Goal: Information Seeking & Learning: Learn about a topic

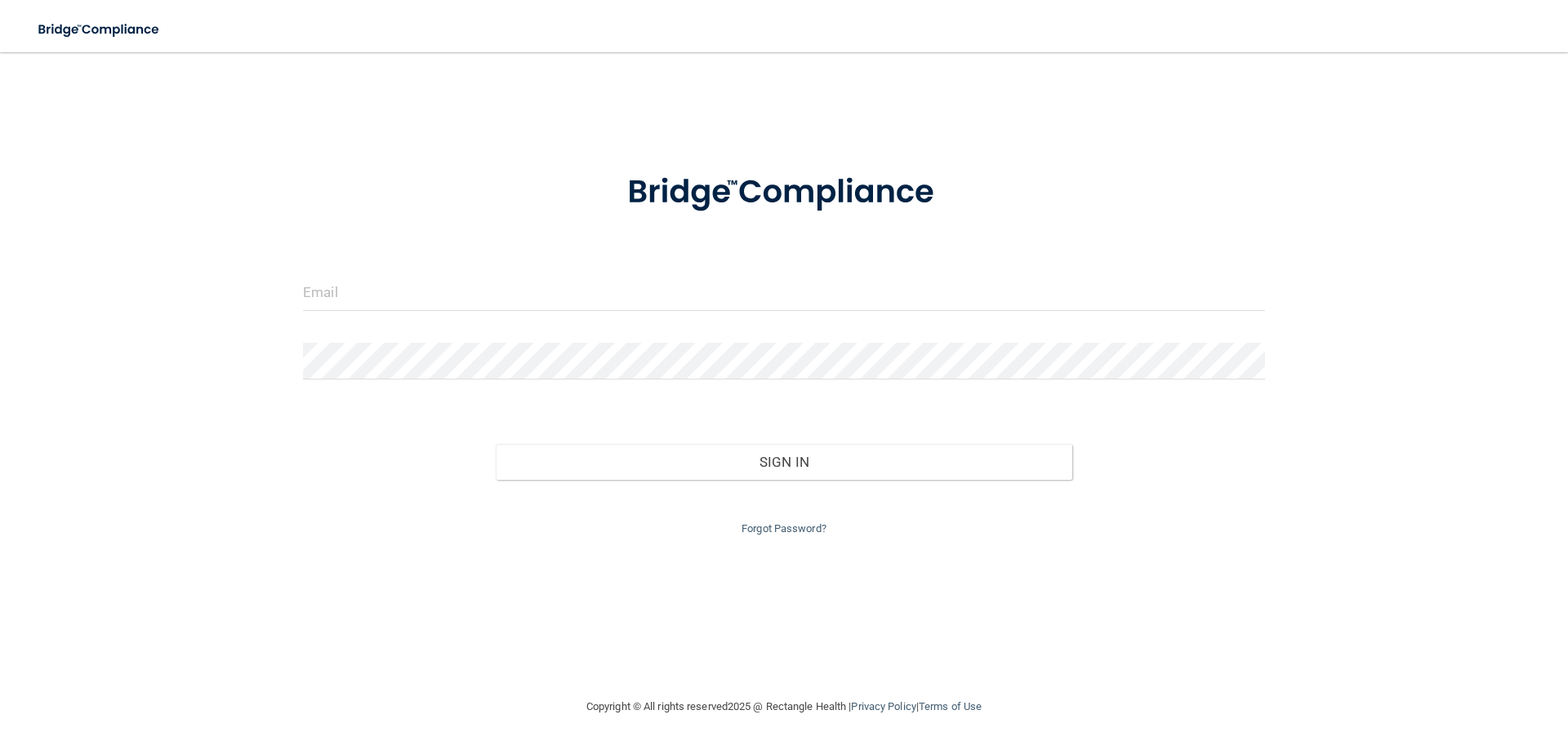
click at [403, 321] on form "Invalid email/password. You don't have permission to access that page. Sign In …" at bounding box center [784, 345] width 962 height 389
click at [402, 306] on input "email" at bounding box center [784, 292] width 962 height 37
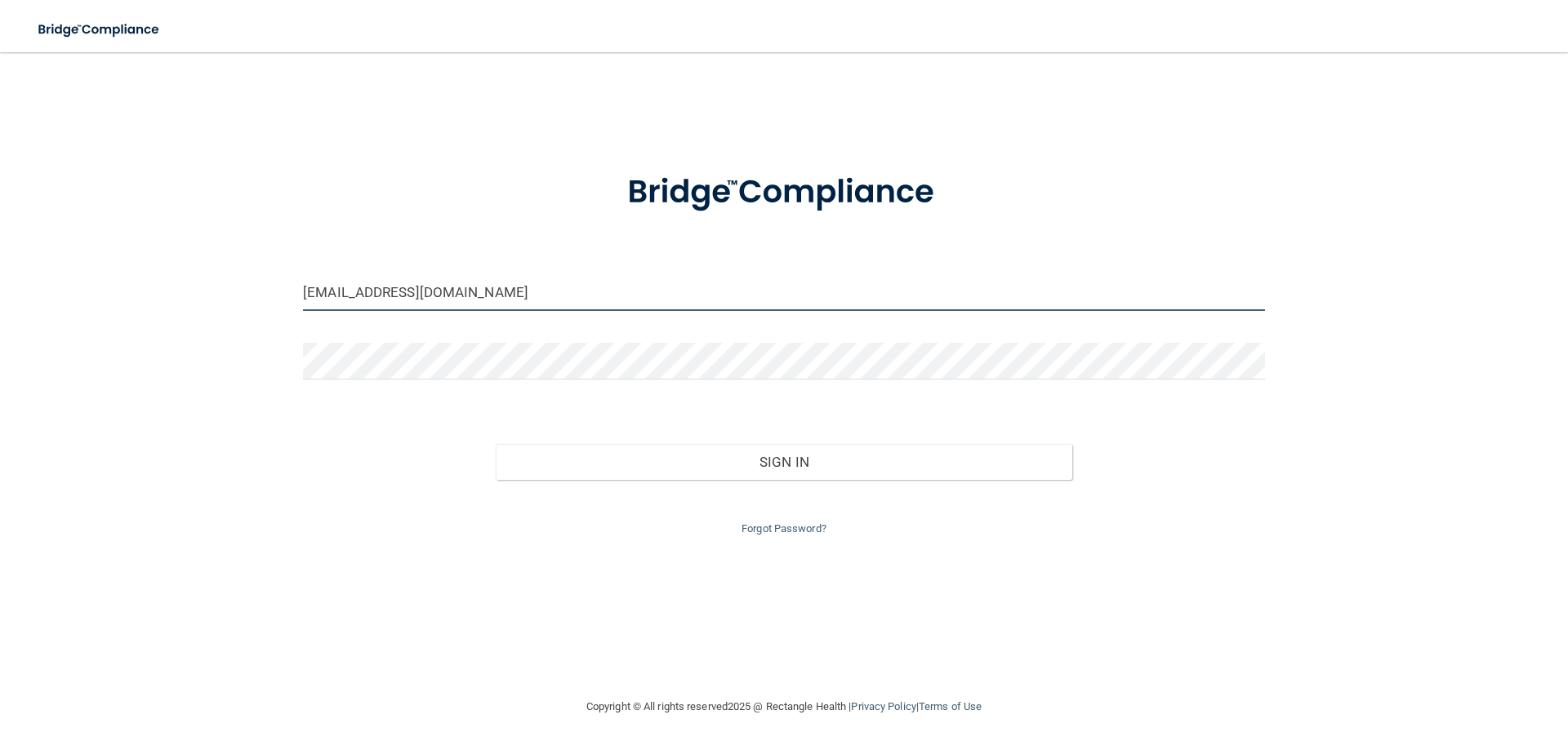
type input "lgadberry@gmail.com"
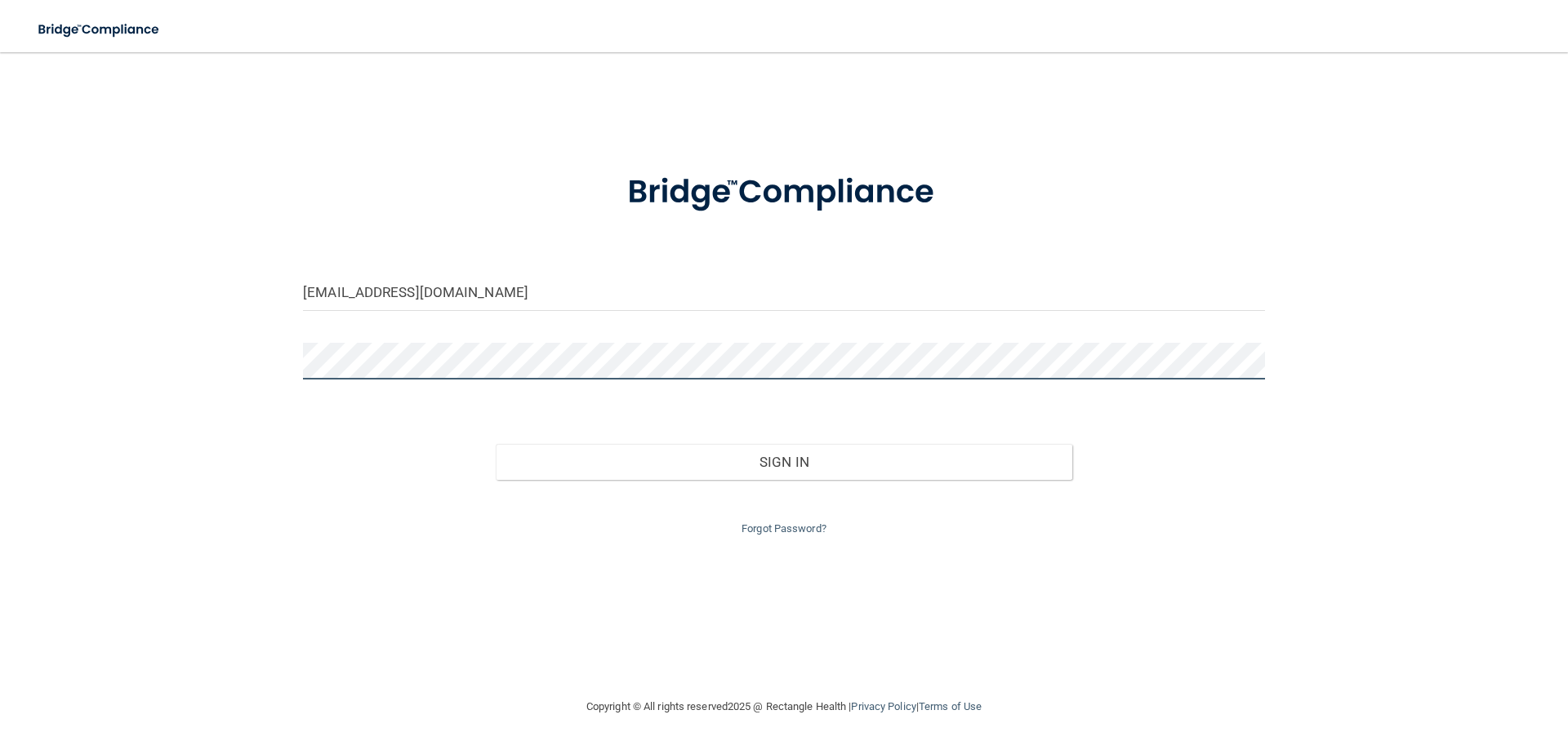
click at [495, 444] on button "Sign In" at bounding box center [784, 462] width 578 height 36
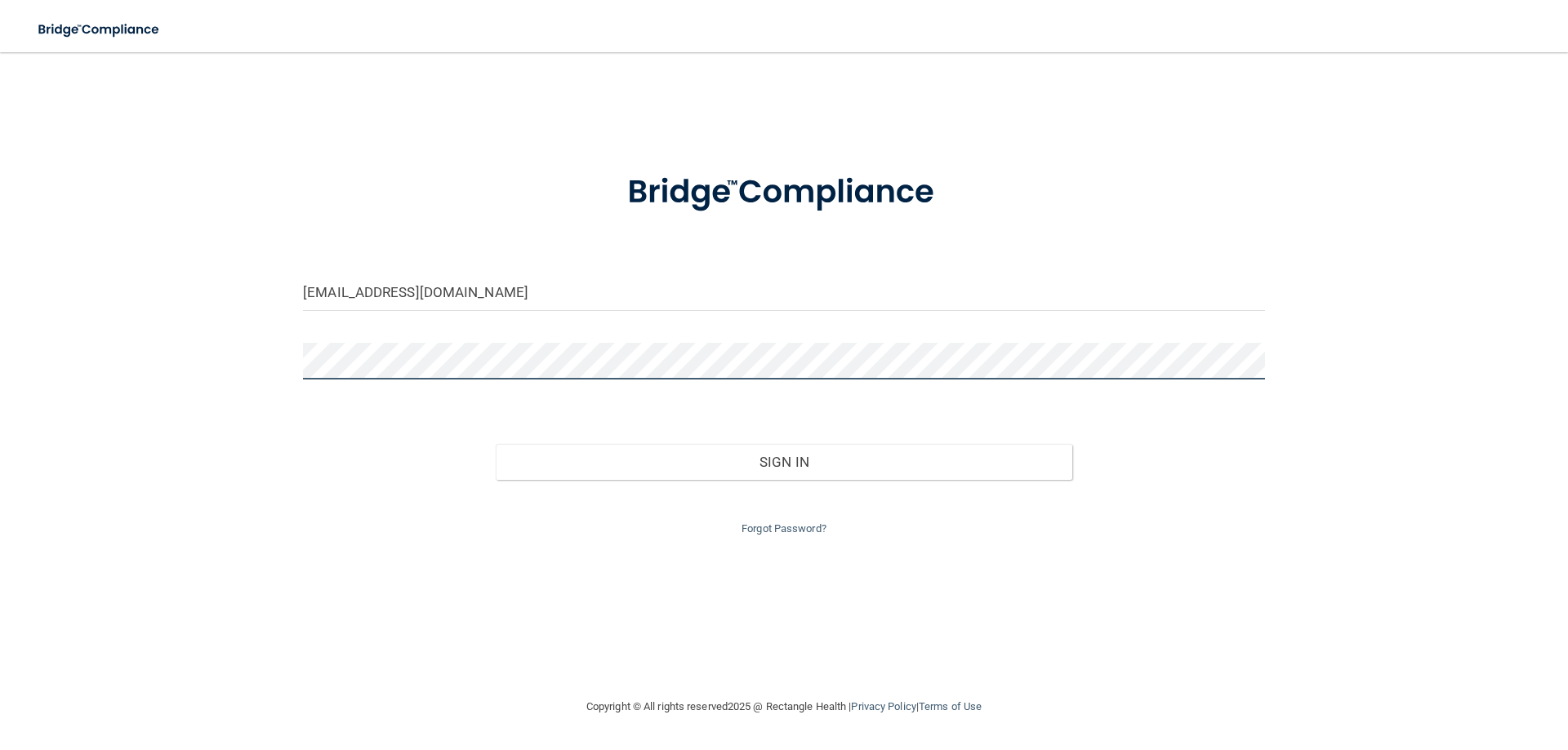
click at [495, 444] on button "Sign In" at bounding box center [784, 462] width 578 height 36
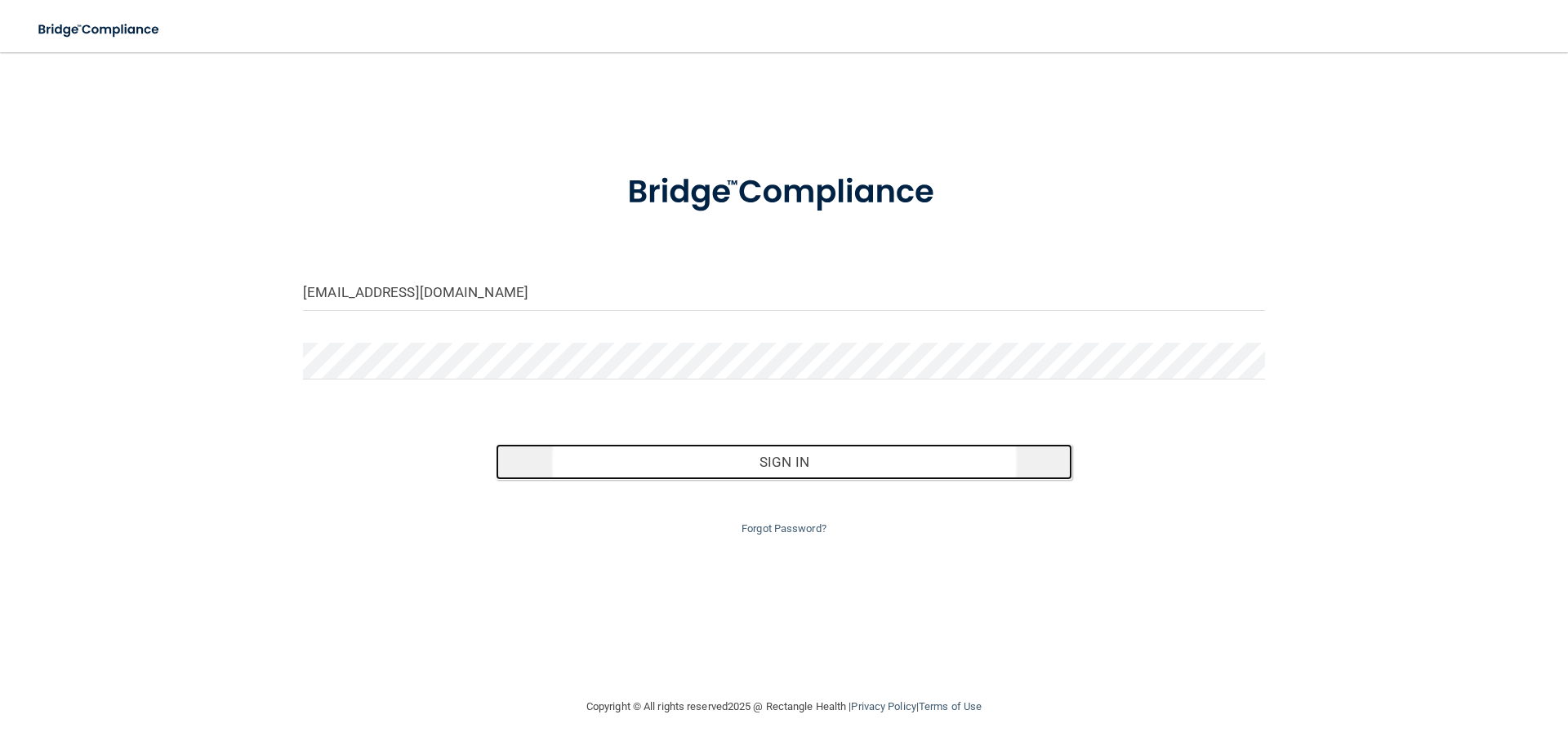
click at [581, 458] on button "Sign In" at bounding box center [784, 462] width 578 height 36
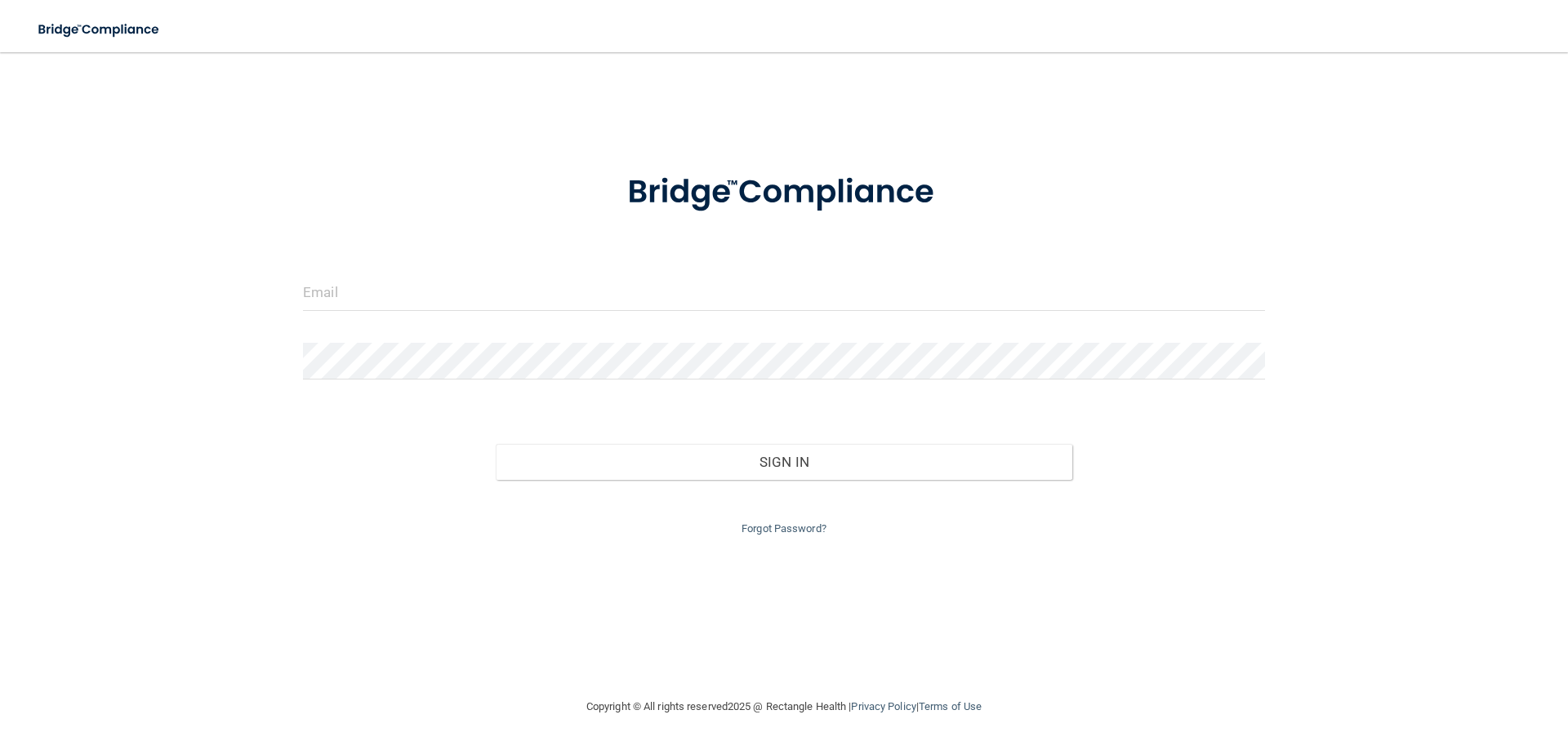
drag, startPoint x: 592, startPoint y: 338, endPoint x: 580, endPoint y: 308, distance: 32.3
click at [584, 334] on form "Invalid email/password. You don't have permission to access that page. Sign In …" at bounding box center [784, 345] width 962 height 389
click at [579, 297] on input "email" at bounding box center [784, 292] width 962 height 37
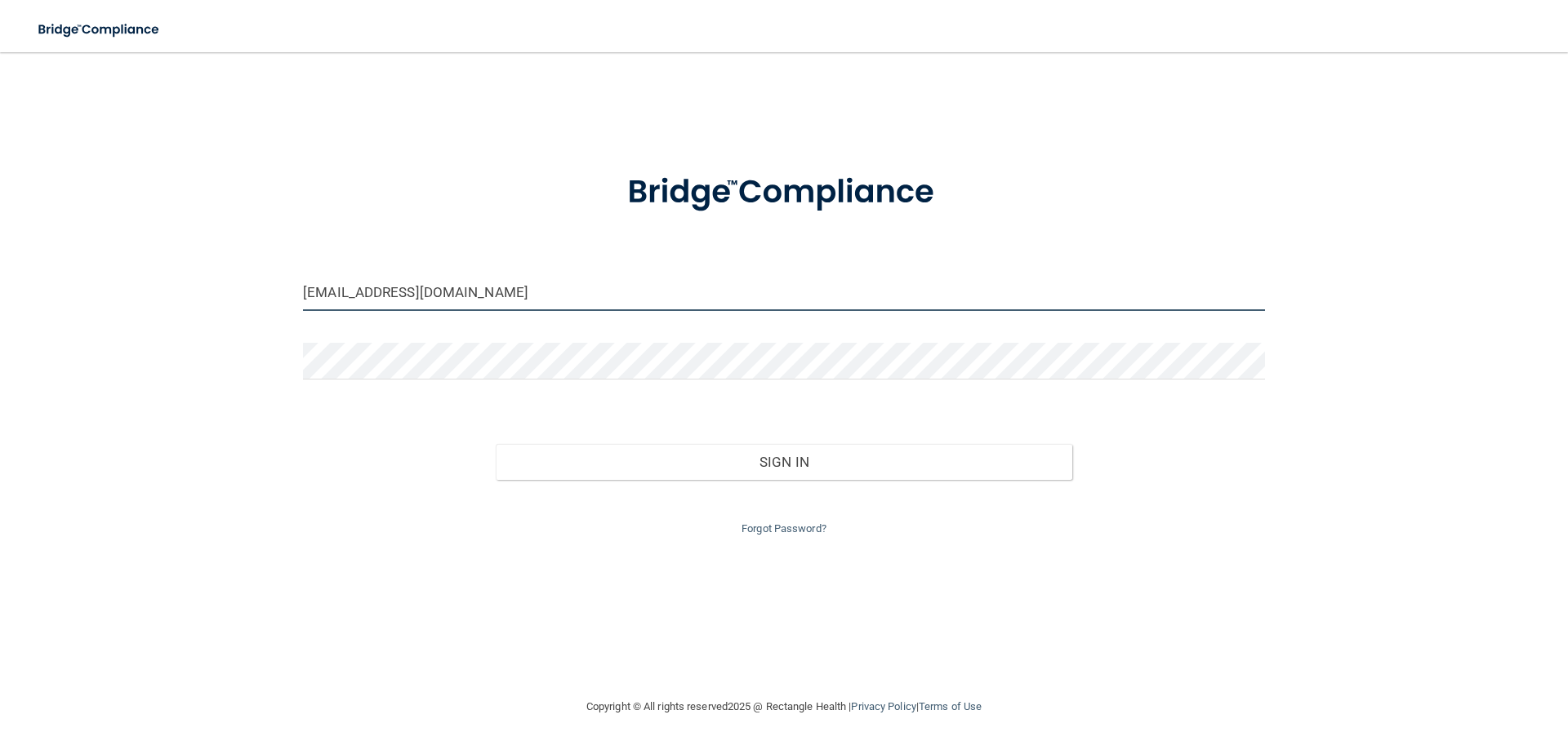
type input "[EMAIL_ADDRESS][DOMAIN_NAME]"
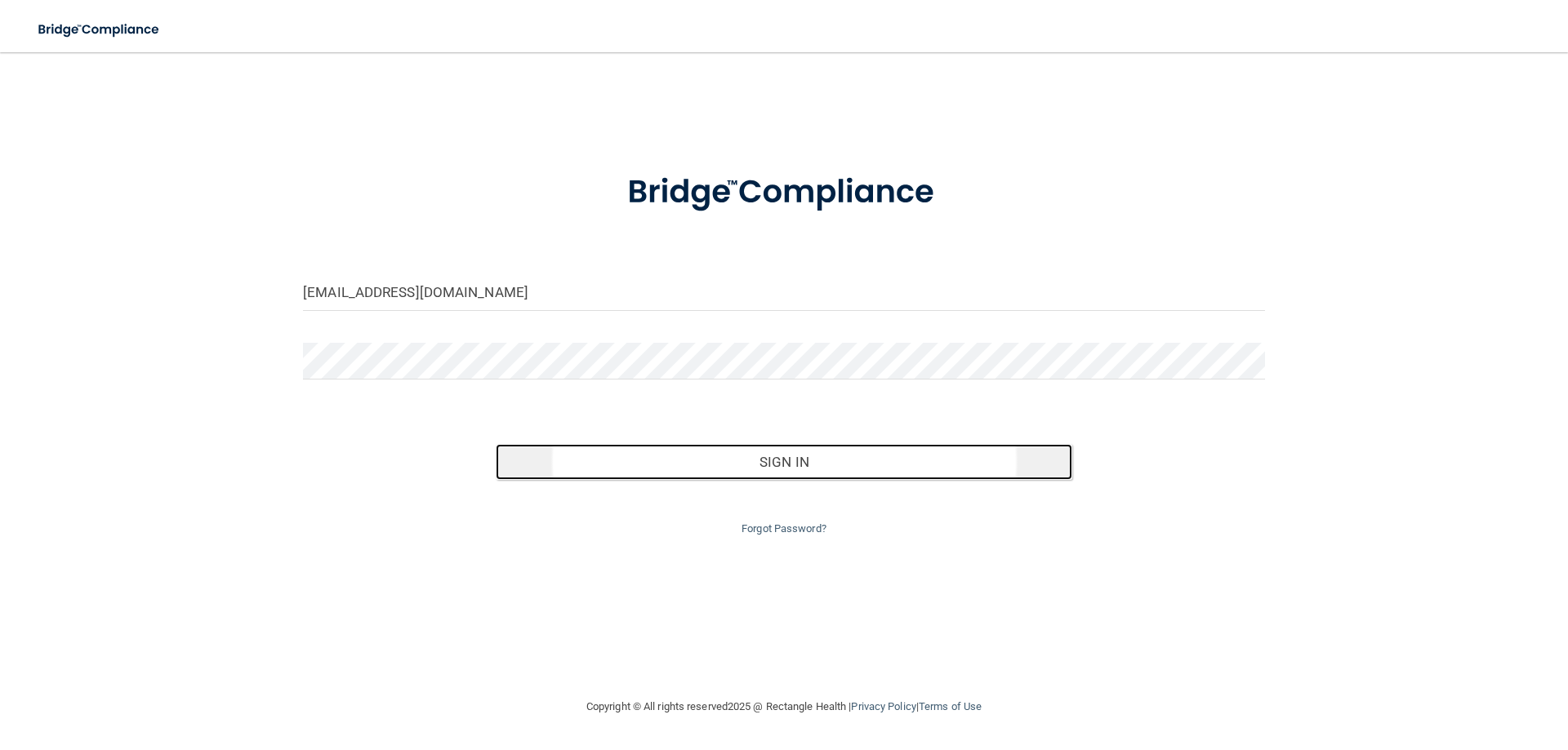
click at [922, 471] on button "Sign In" at bounding box center [784, 462] width 578 height 36
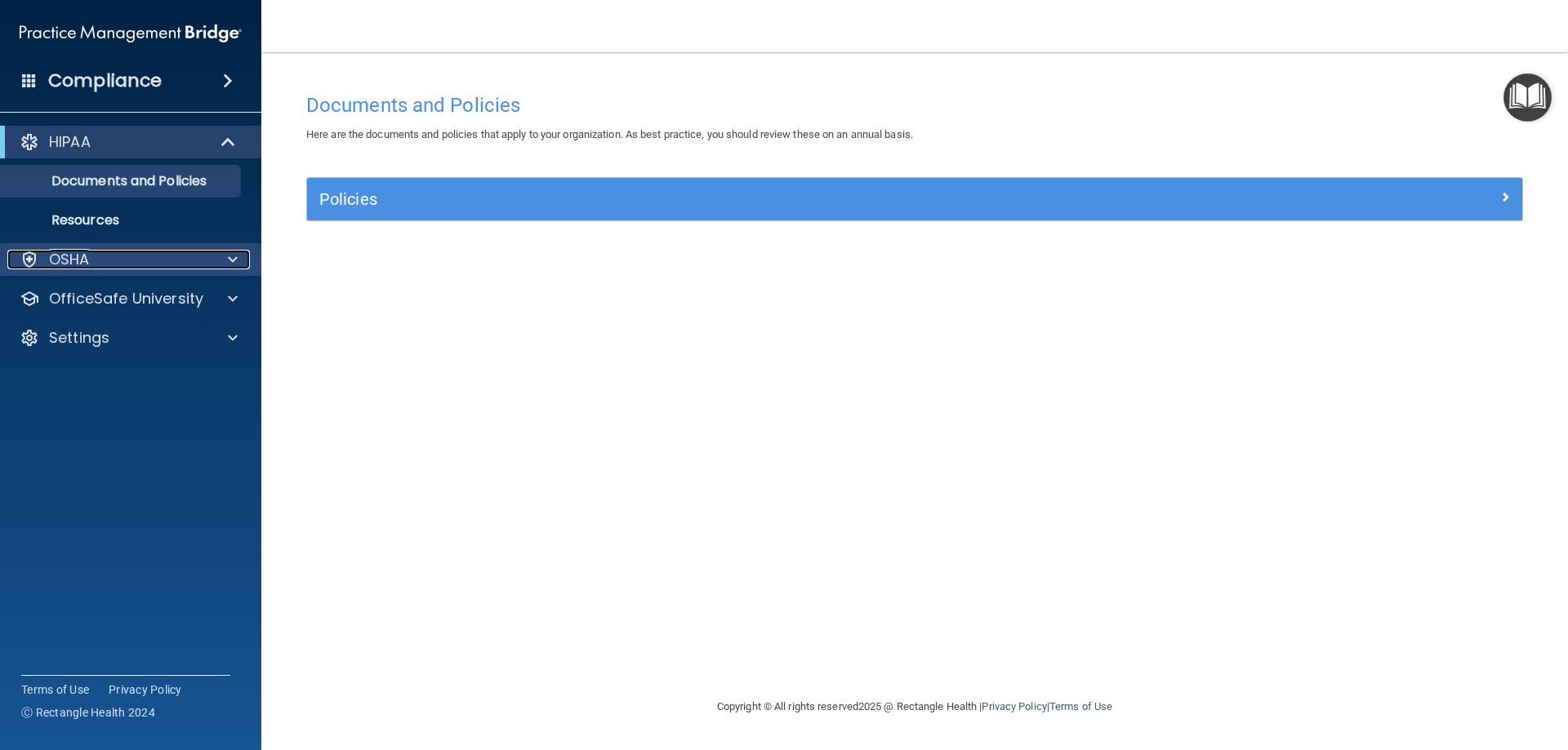
click at [191, 259] on div "OSHA" at bounding box center [109, 260] width 203 height 20
click at [188, 262] on div "OSHA" at bounding box center [109, 260] width 203 height 20
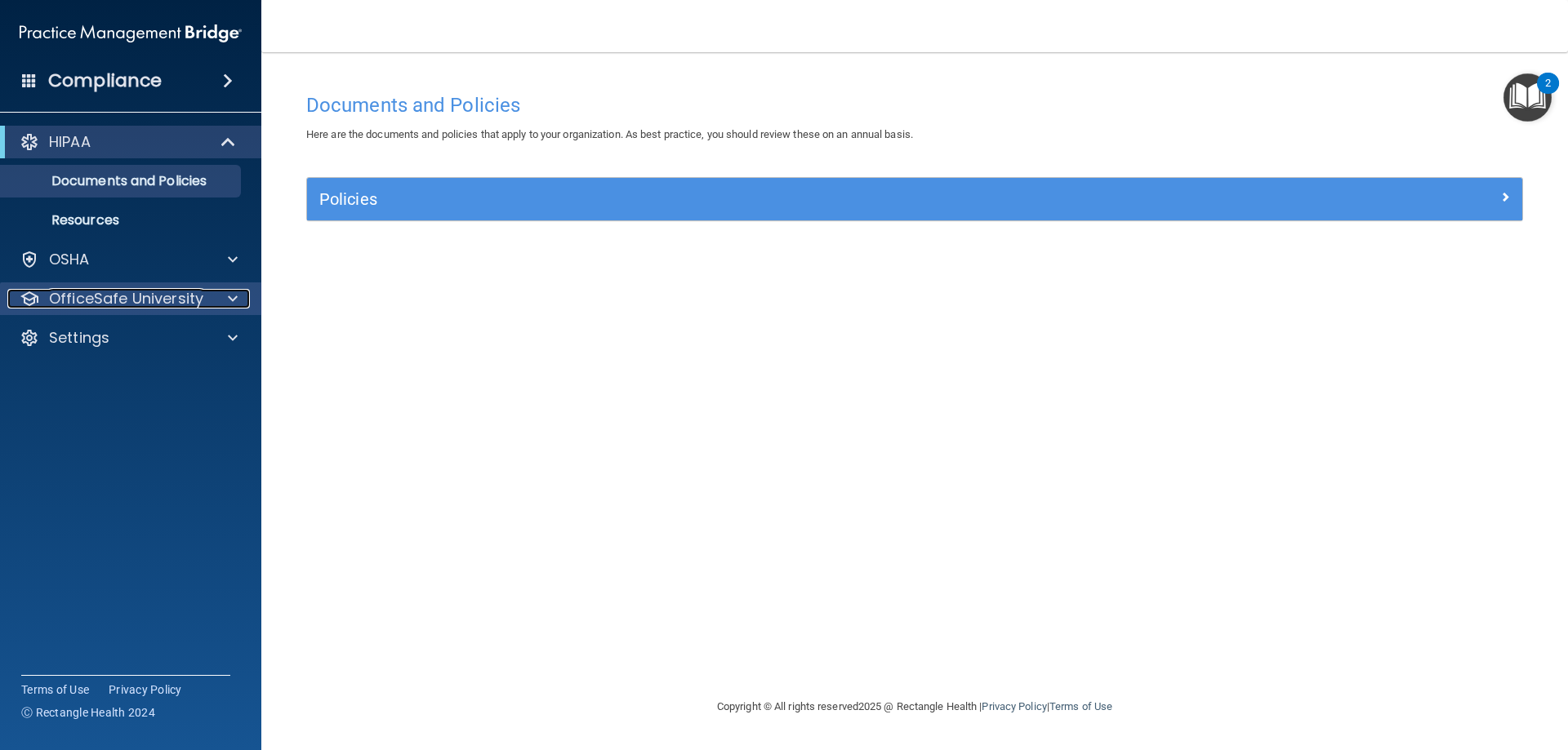
click at [190, 296] on p "OfficeSafe University" at bounding box center [126, 299] width 155 height 20
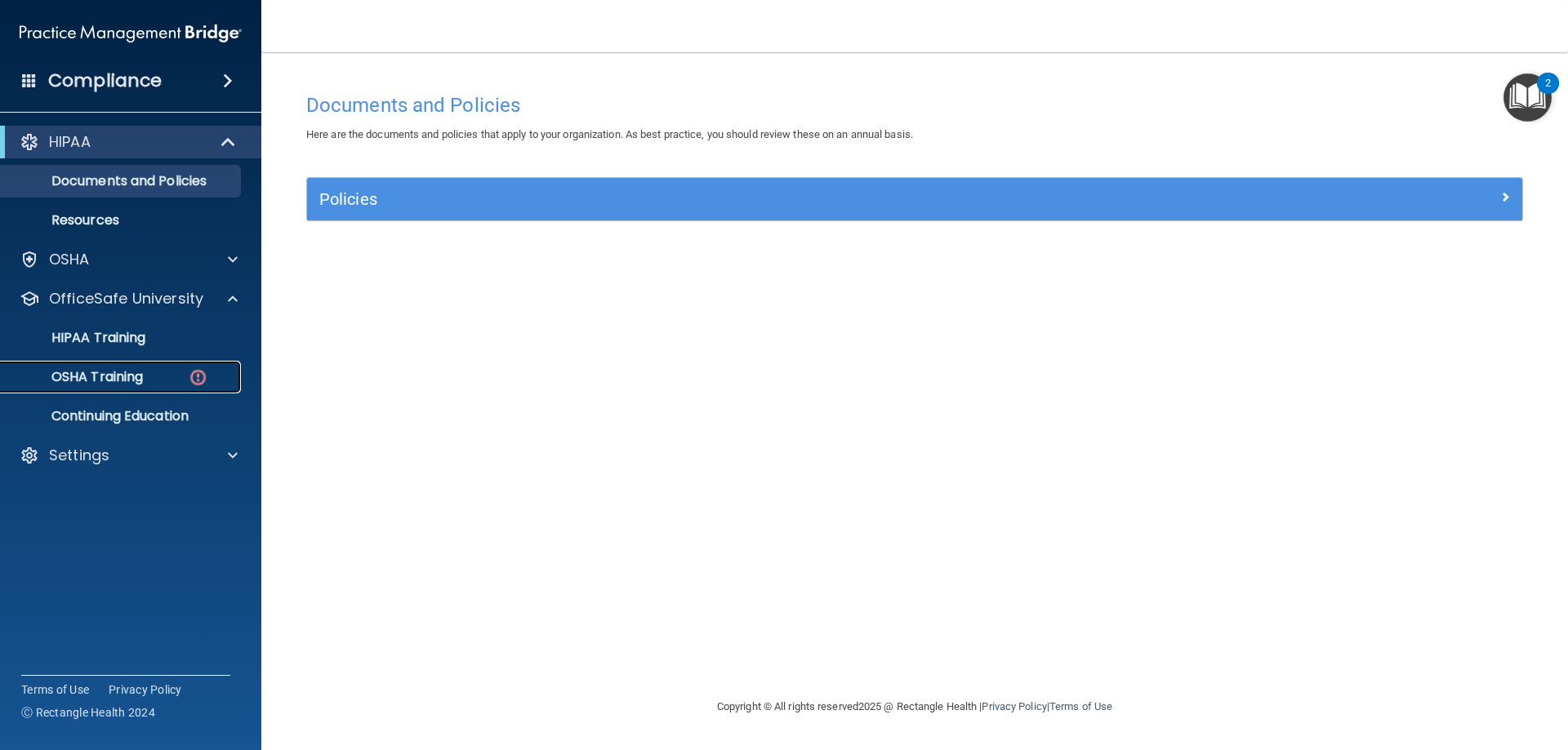
click at [150, 380] on div "OSHA Training" at bounding box center [122, 377] width 223 height 17
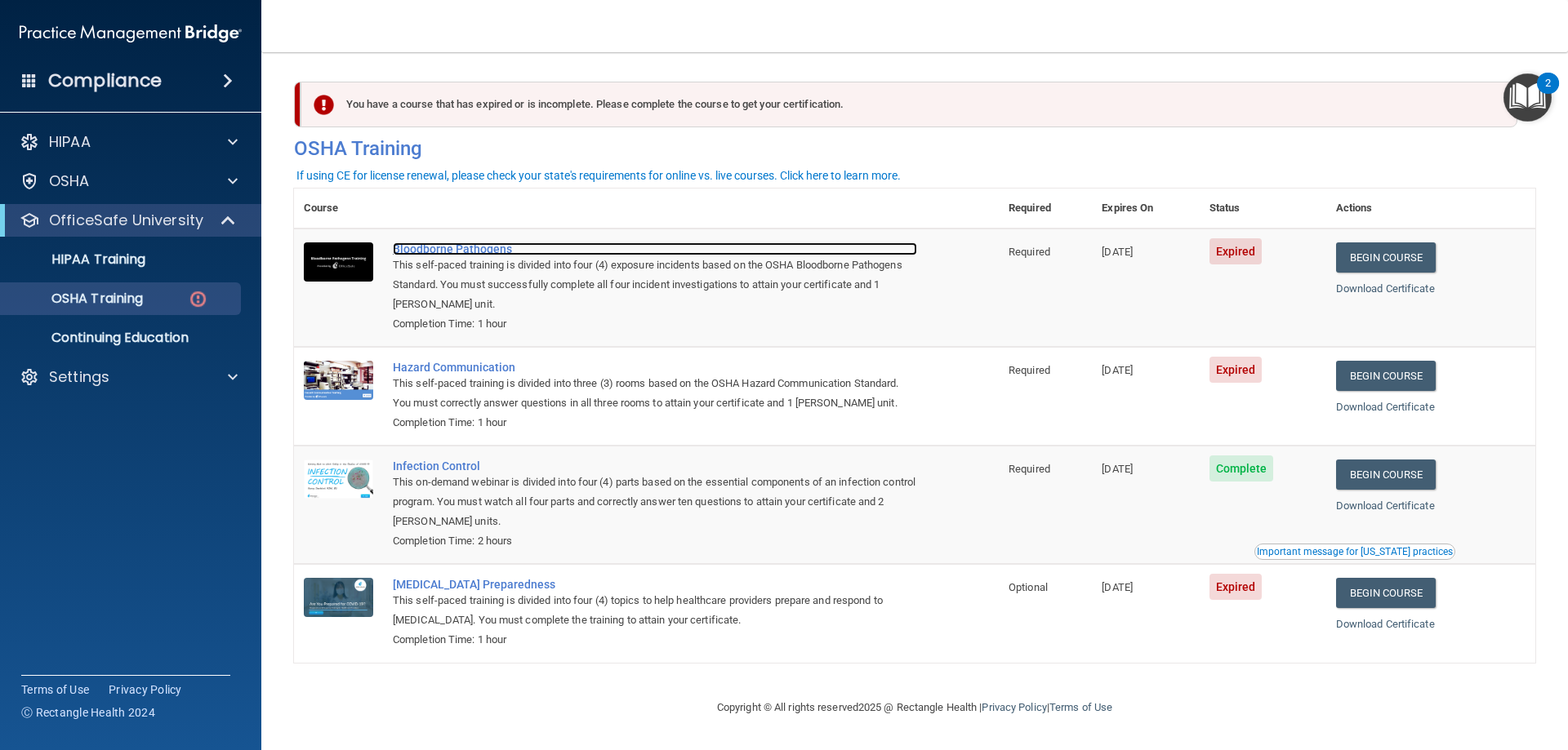
click at [478, 252] on div "Bloodborne Pathogens" at bounding box center [655, 249] width 524 height 13
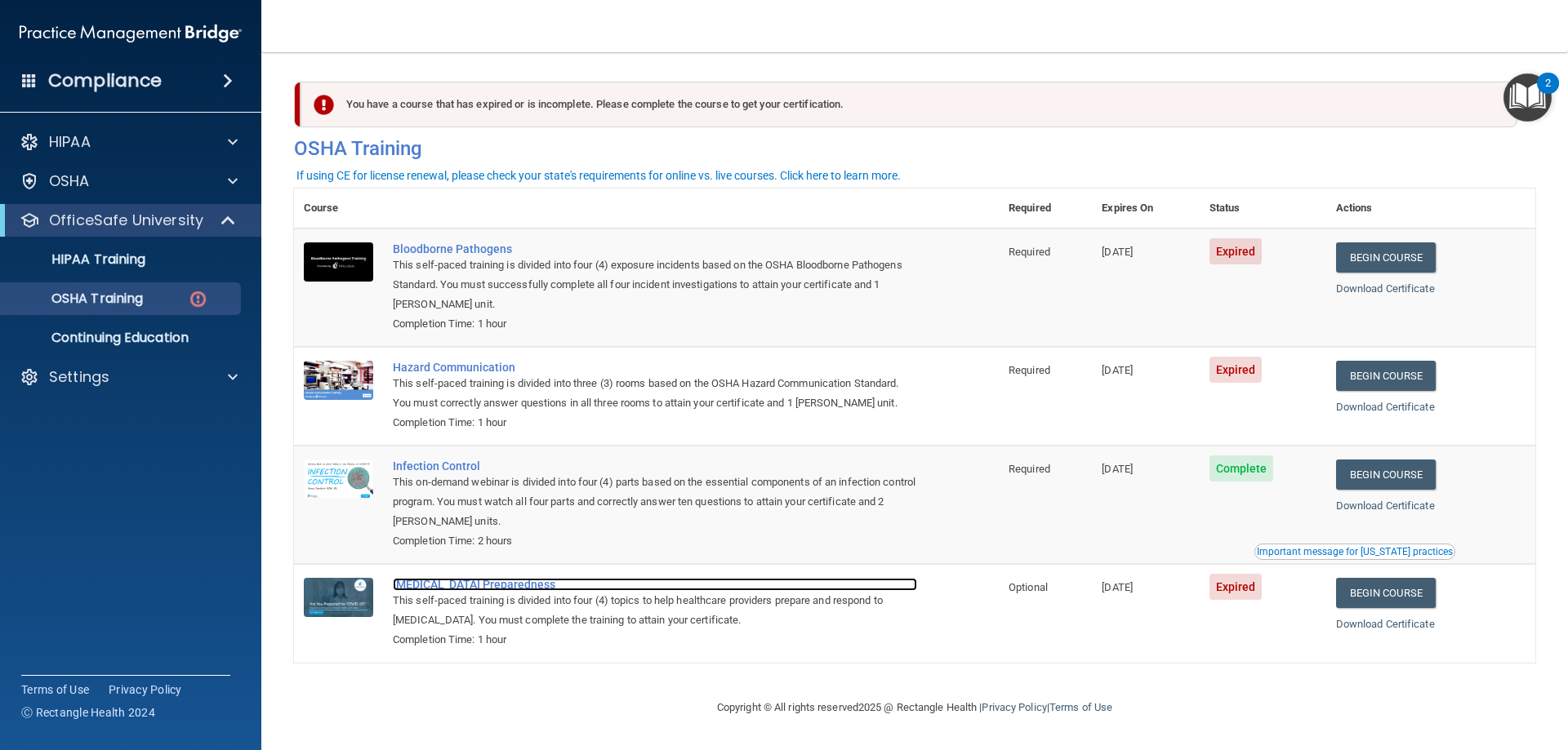
click at [445, 591] on div "[MEDICAL_DATA] Preparedness" at bounding box center [655, 585] width 524 height 13
click at [1413, 585] on link "Begin Course" at bounding box center [1386, 593] width 100 height 30
click at [1402, 381] on link "Begin Course" at bounding box center [1386, 375] width 100 height 30
click at [423, 586] on div "[MEDICAL_DATA] Preparedness" at bounding box center [655, 585] width 524 height 13
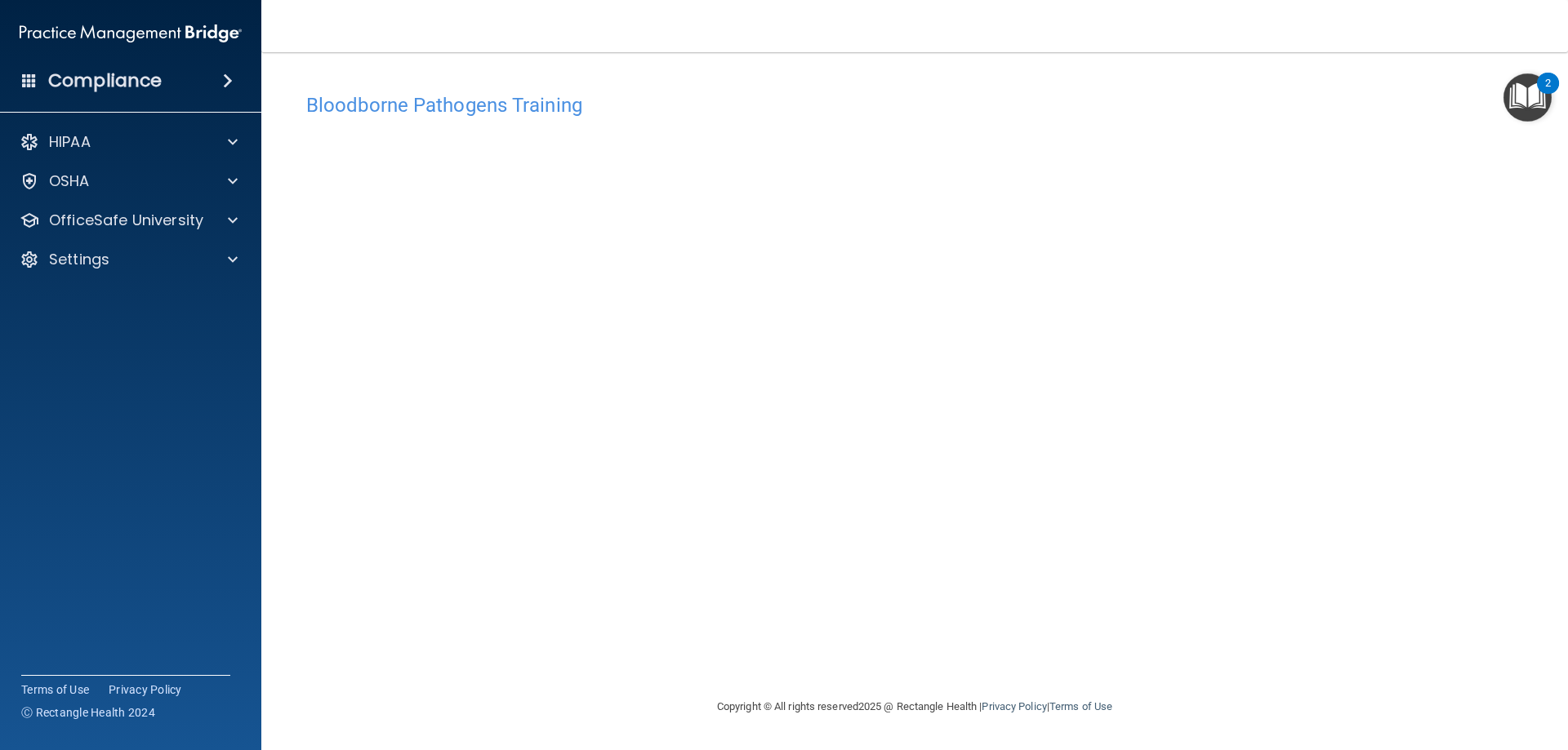
click at [1543, 76] on div "2" at bounding box center [1547, 83] width 22 height 22
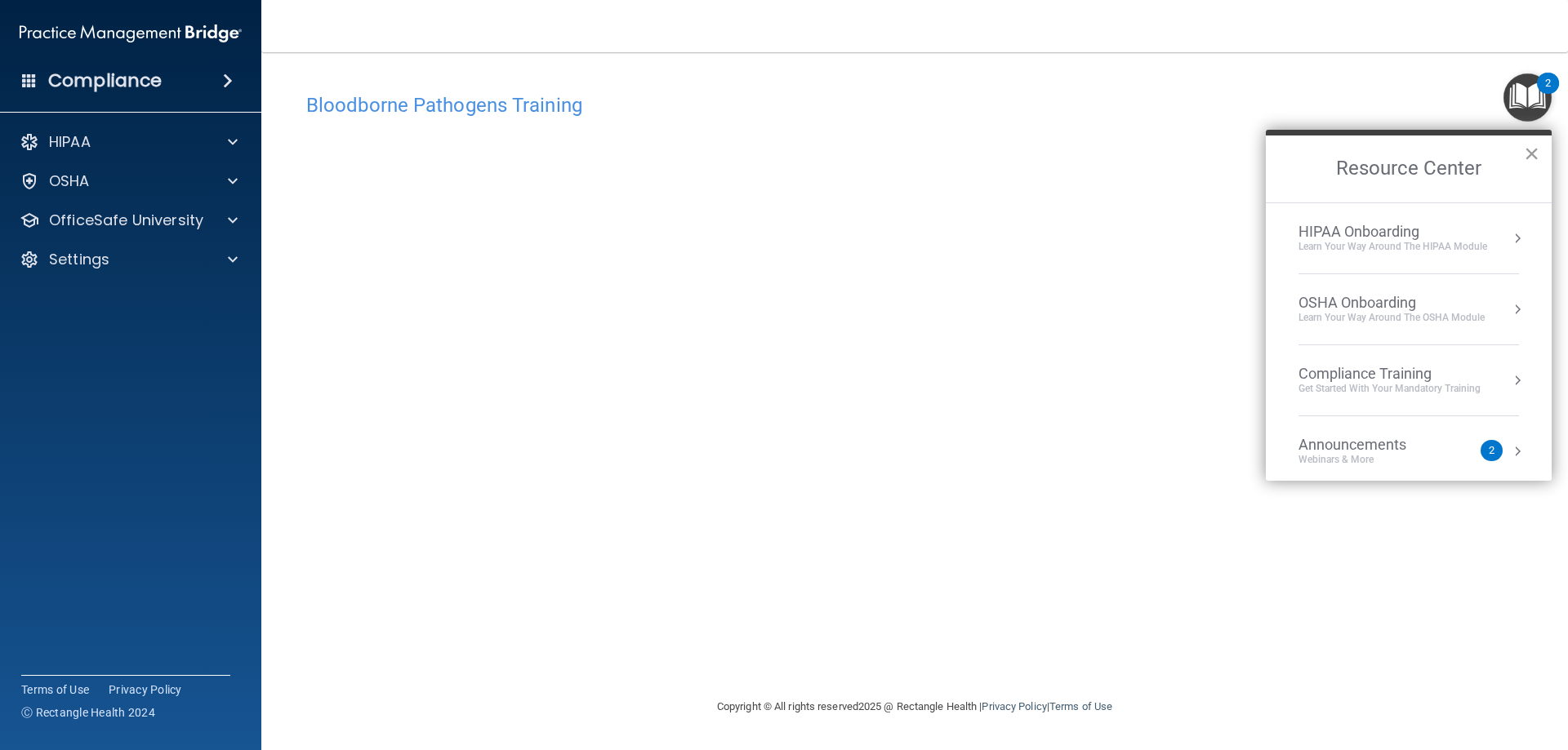
click at [1534, 156] on button "×" at bounding box center [1531, 153] width 16 height 26
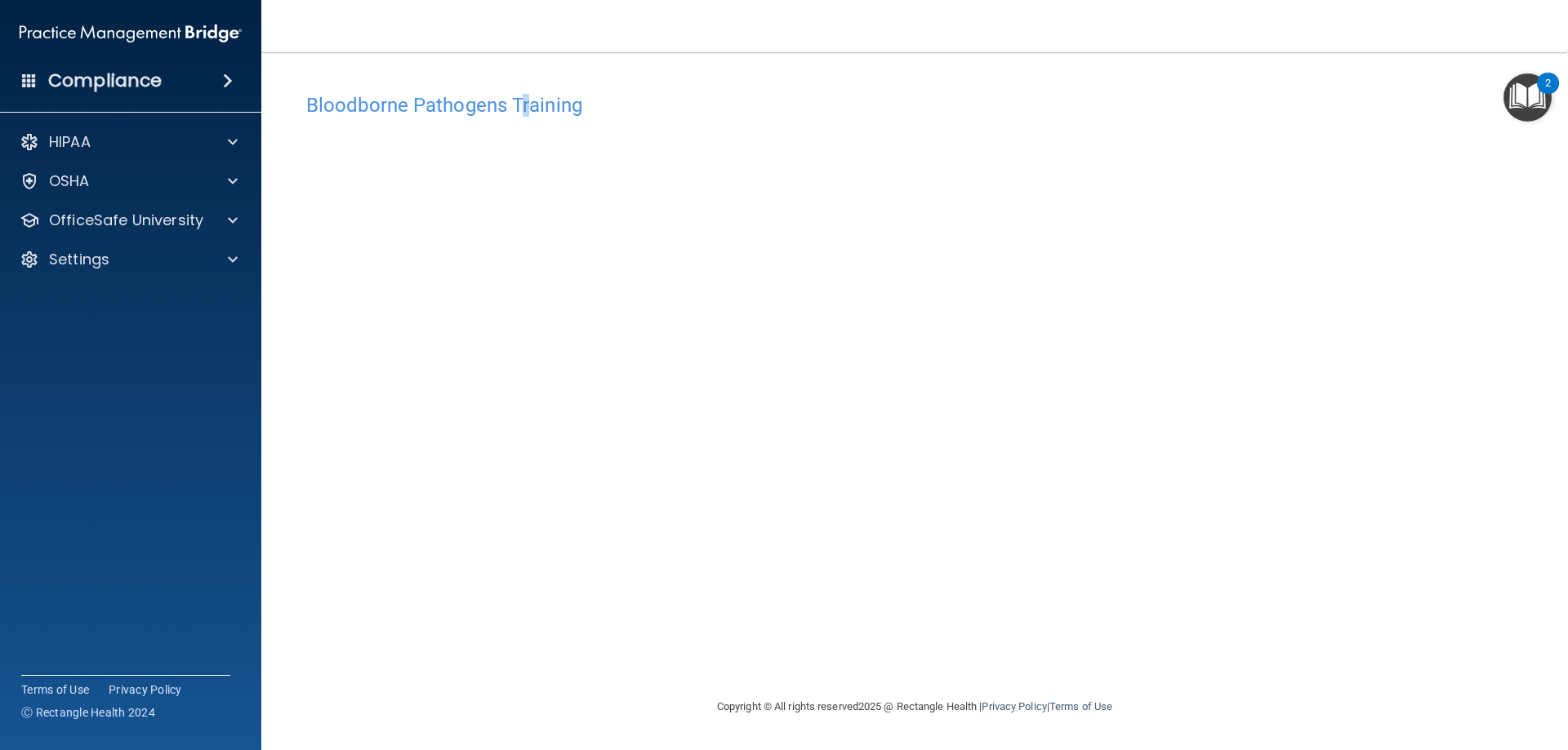
drag, startPoint x: 526, startPoint y: 109, endPoint x: 535, endPoint y: 112, distance: 9.5
click at [535, 112] on h4 "Bloodborne Pathogens Training" at bounding box center [915, 105] width 1217 height 22
click at [199, 229] on p "OfficeSafe University" at bounding box center [126, 221] width 155 height 20
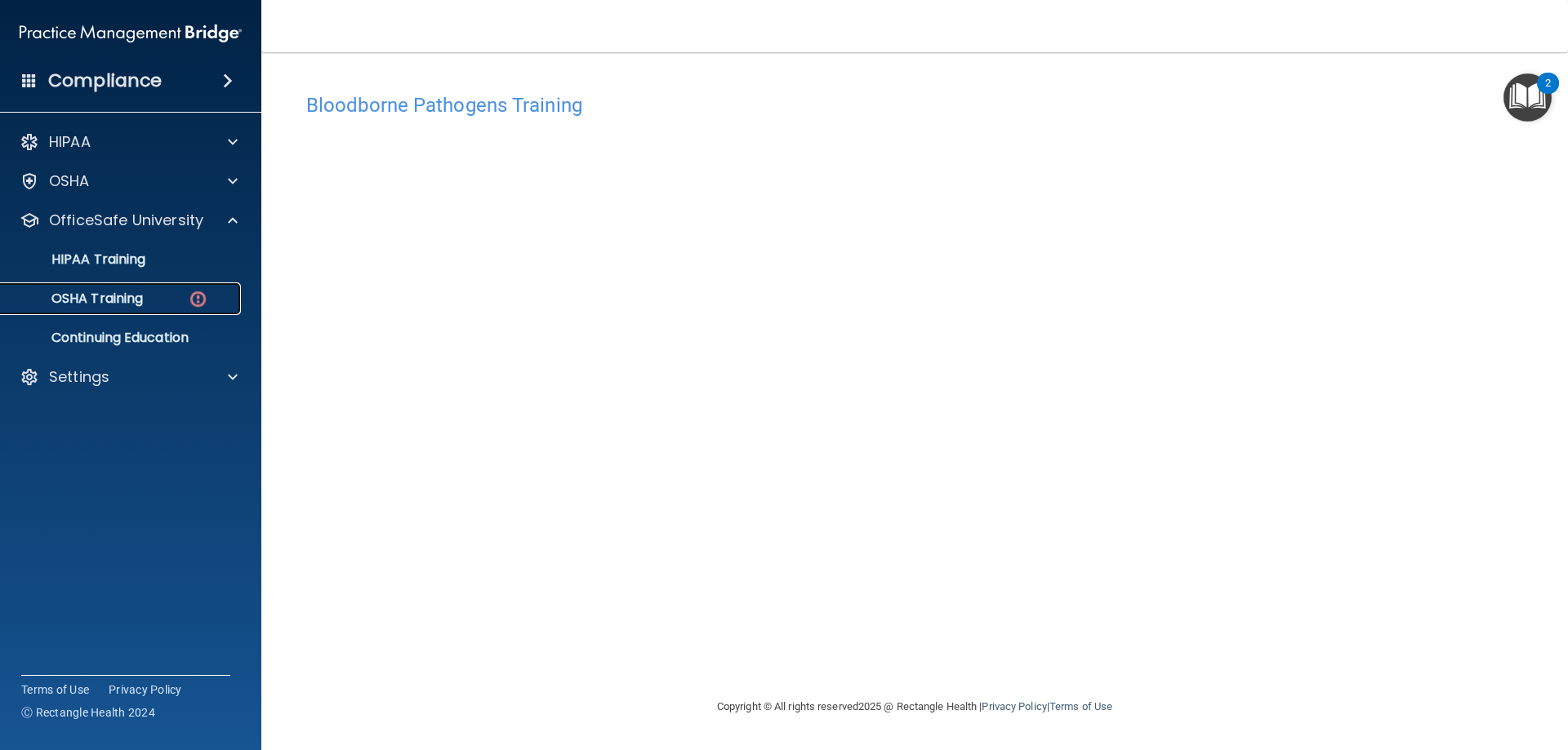
click at [140, 287] on link "OSHA Training" at bounding box center [112, 298] width 258 height 32
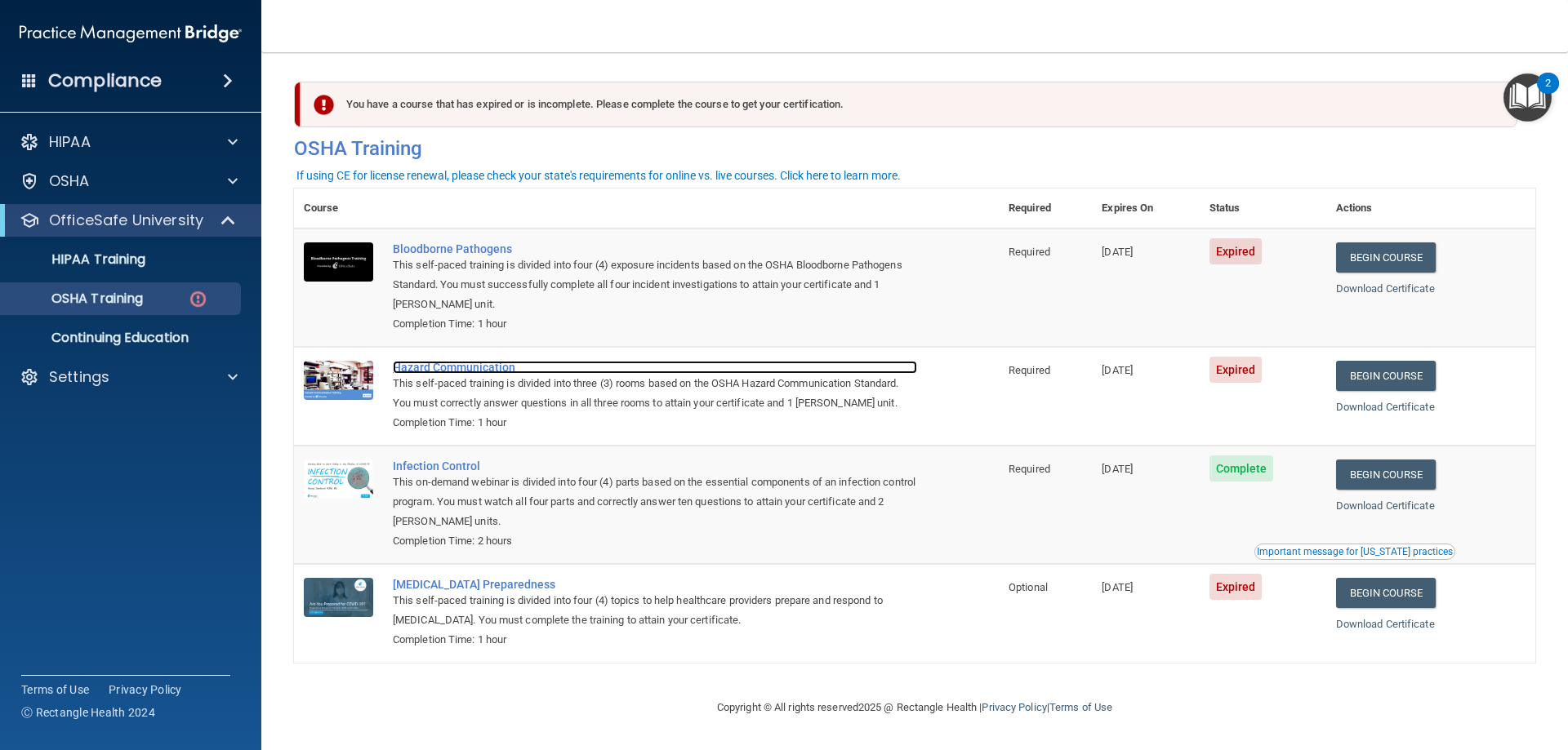
click at [453, 363] on div "Hazard Communication" at bounding box center [655, 367] width 524 height 13
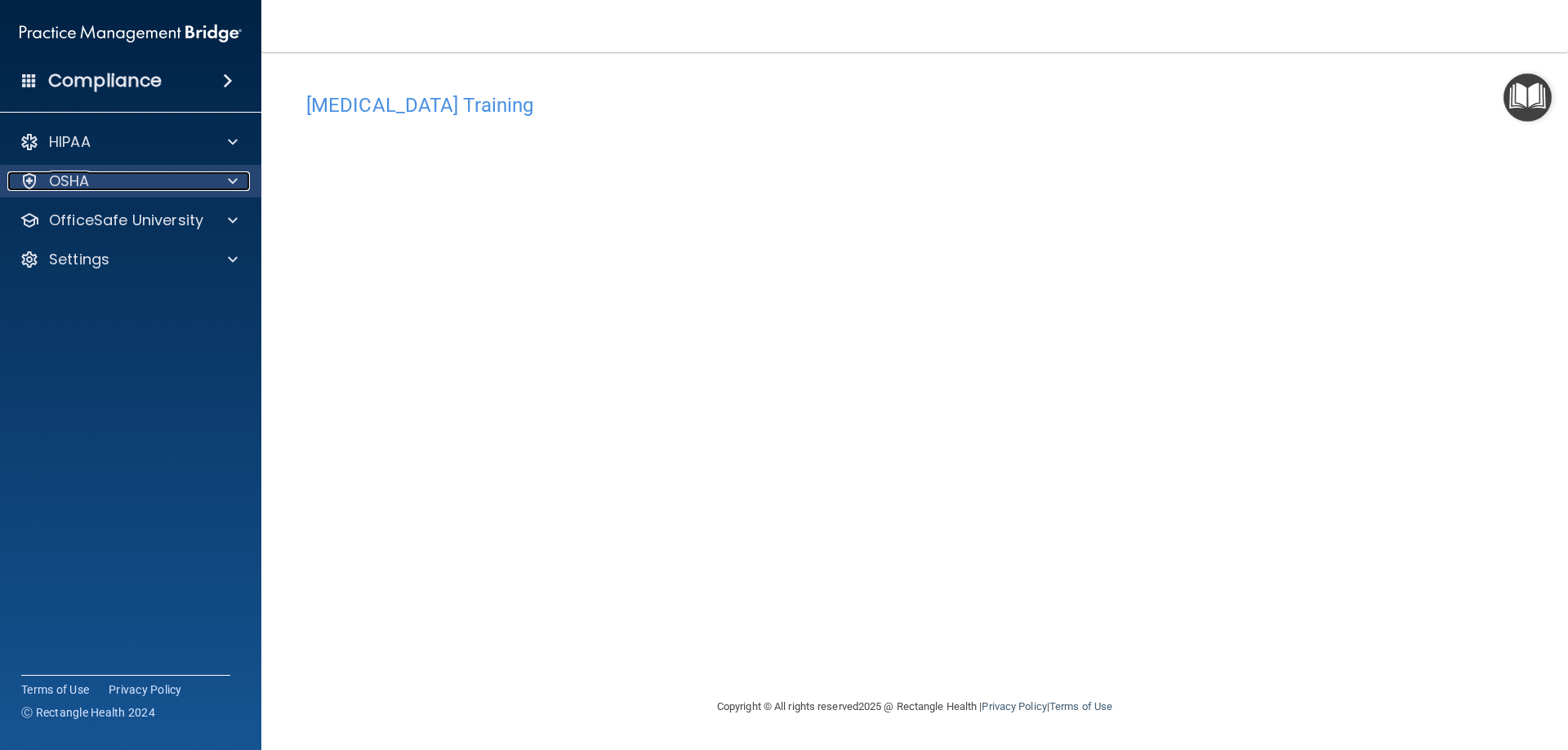
click at [165, 179] on div "OSHA" at bounding box center [109, 181] width 203 height 20
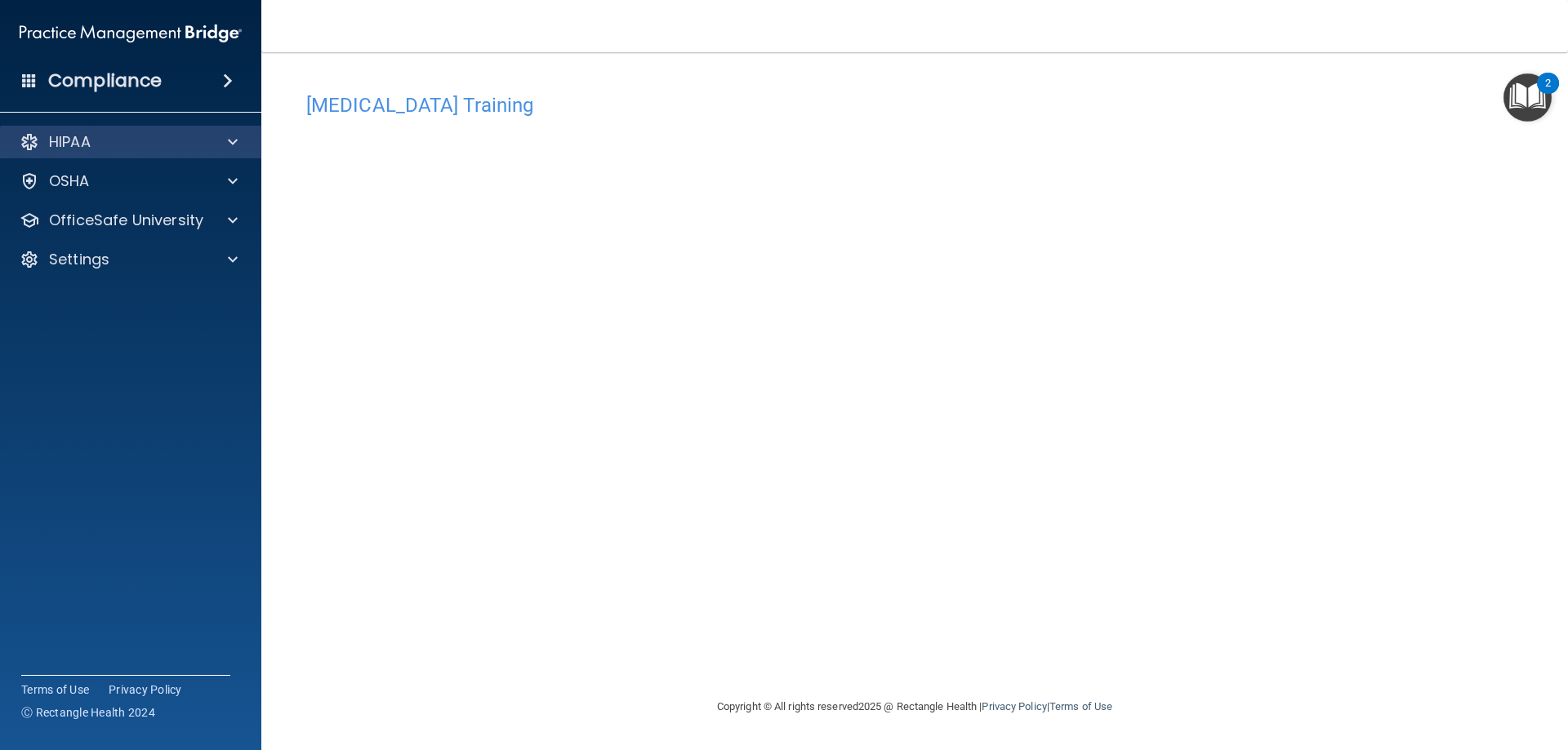
click at [158, 153] on div "HIPAA" at bounding box center [130, 141] width 262 height 32
click at [223, 140] on div at bounding box center [230, 142] width 41 height 20
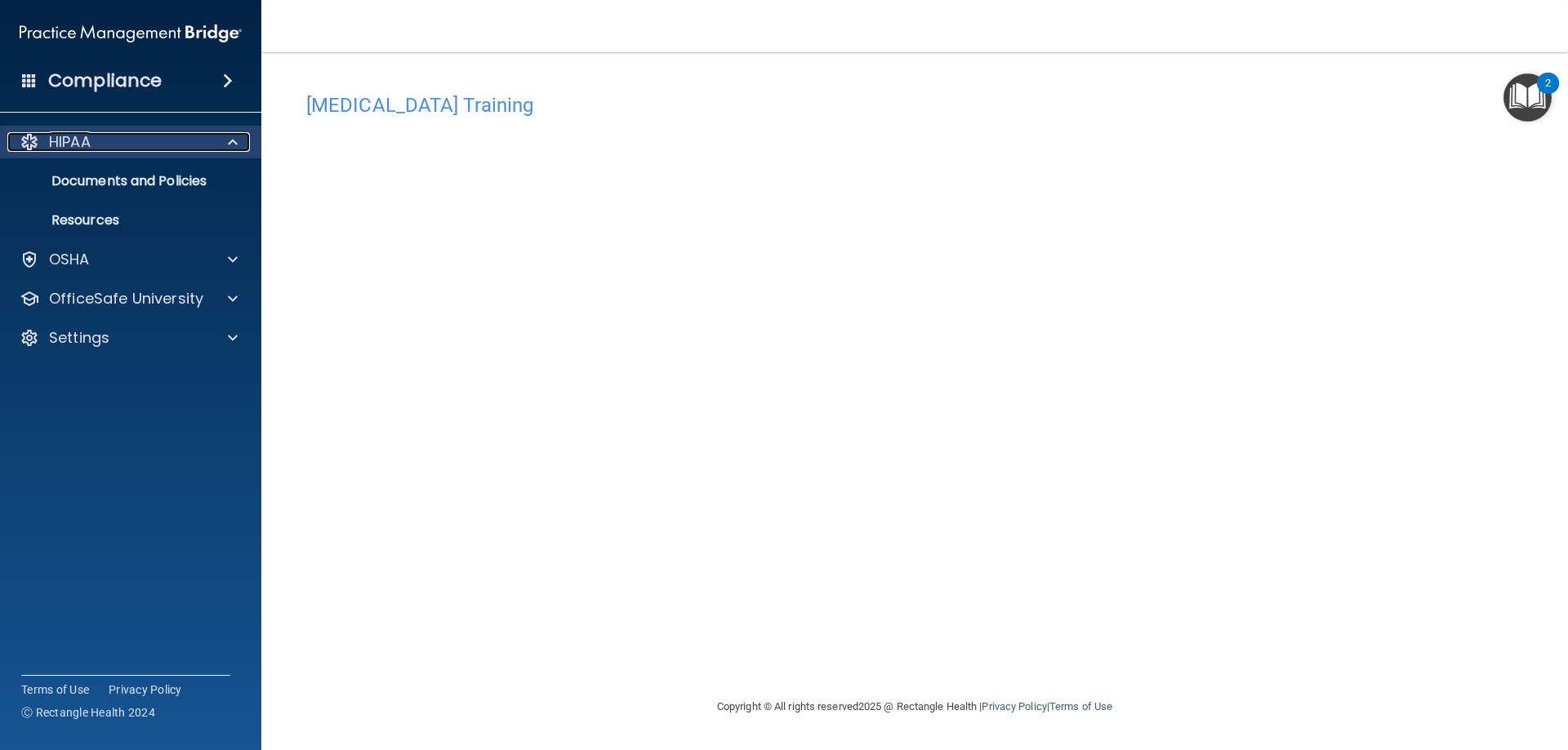
click at [223, 140] on div at bounding box center [230, 142] width 41 height 20
